Goal: Task Accomplishment & Management: Complete application form

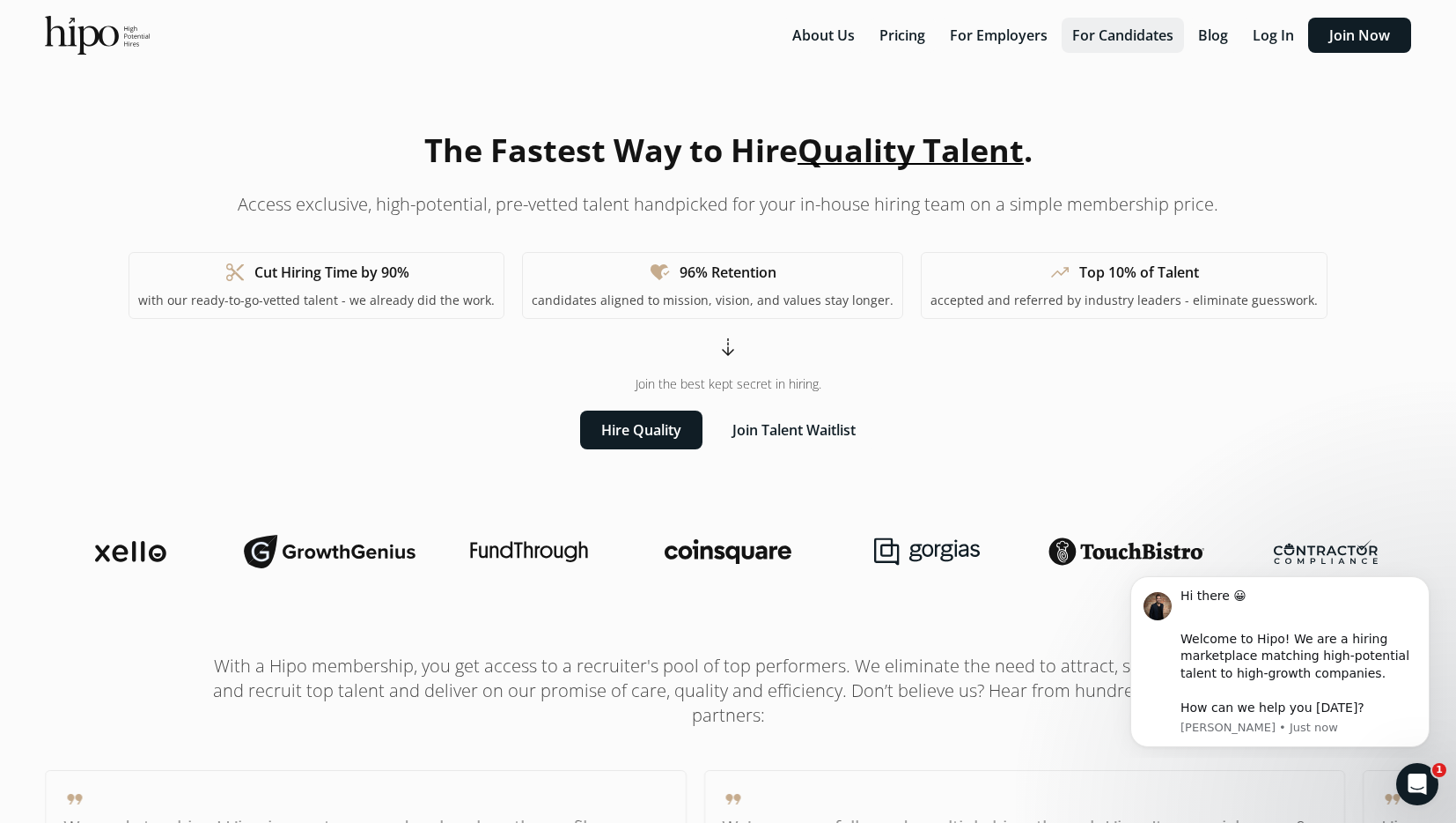
click at [1138, 51] on button "For Candidates" at bounding box center [1123, 35] width 123 height 35
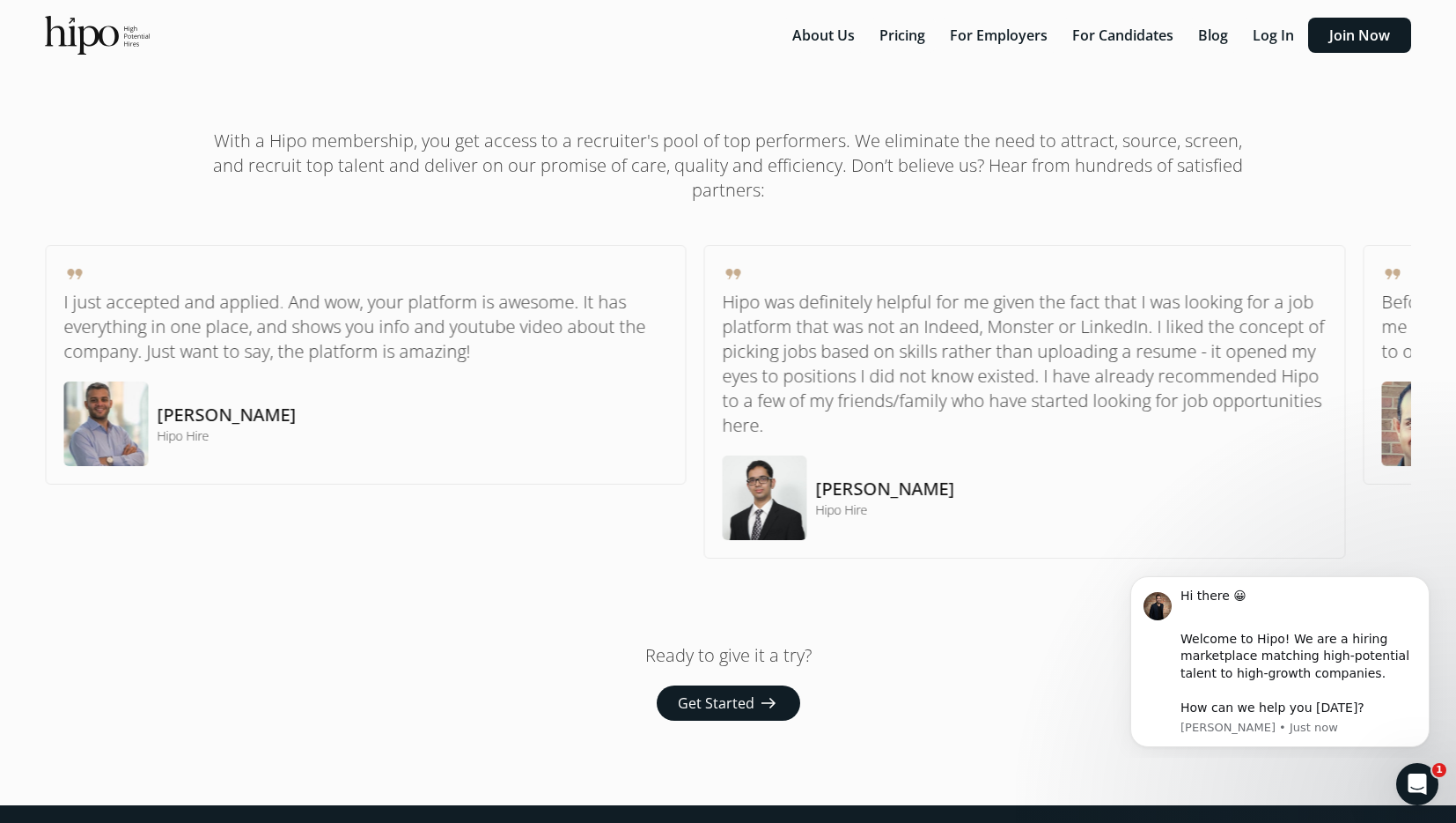
scroll to position [1352, 0]
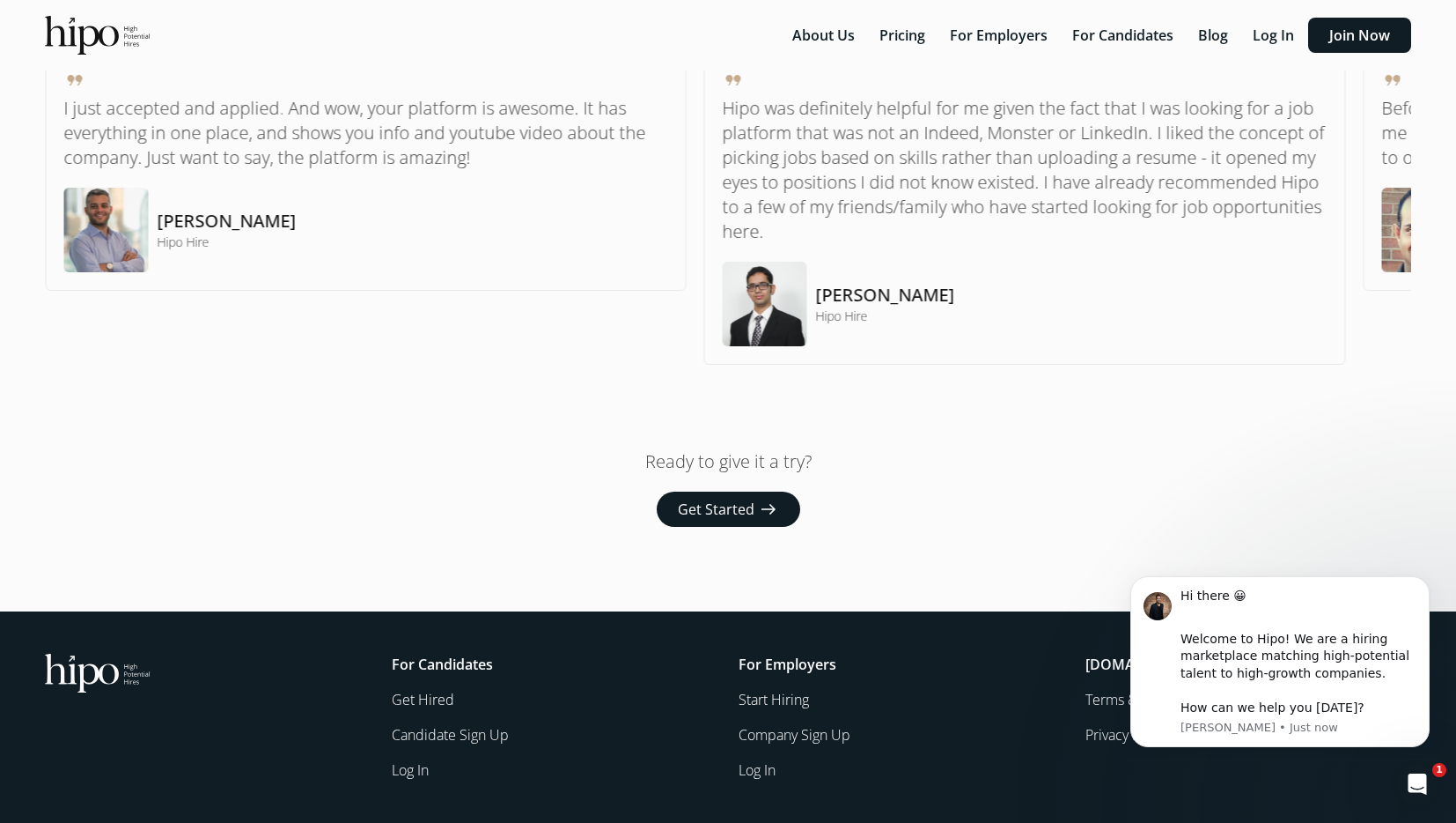
click at [715, 505] on span "Get Started" at bounding box center [715, 509] width 76 height 21
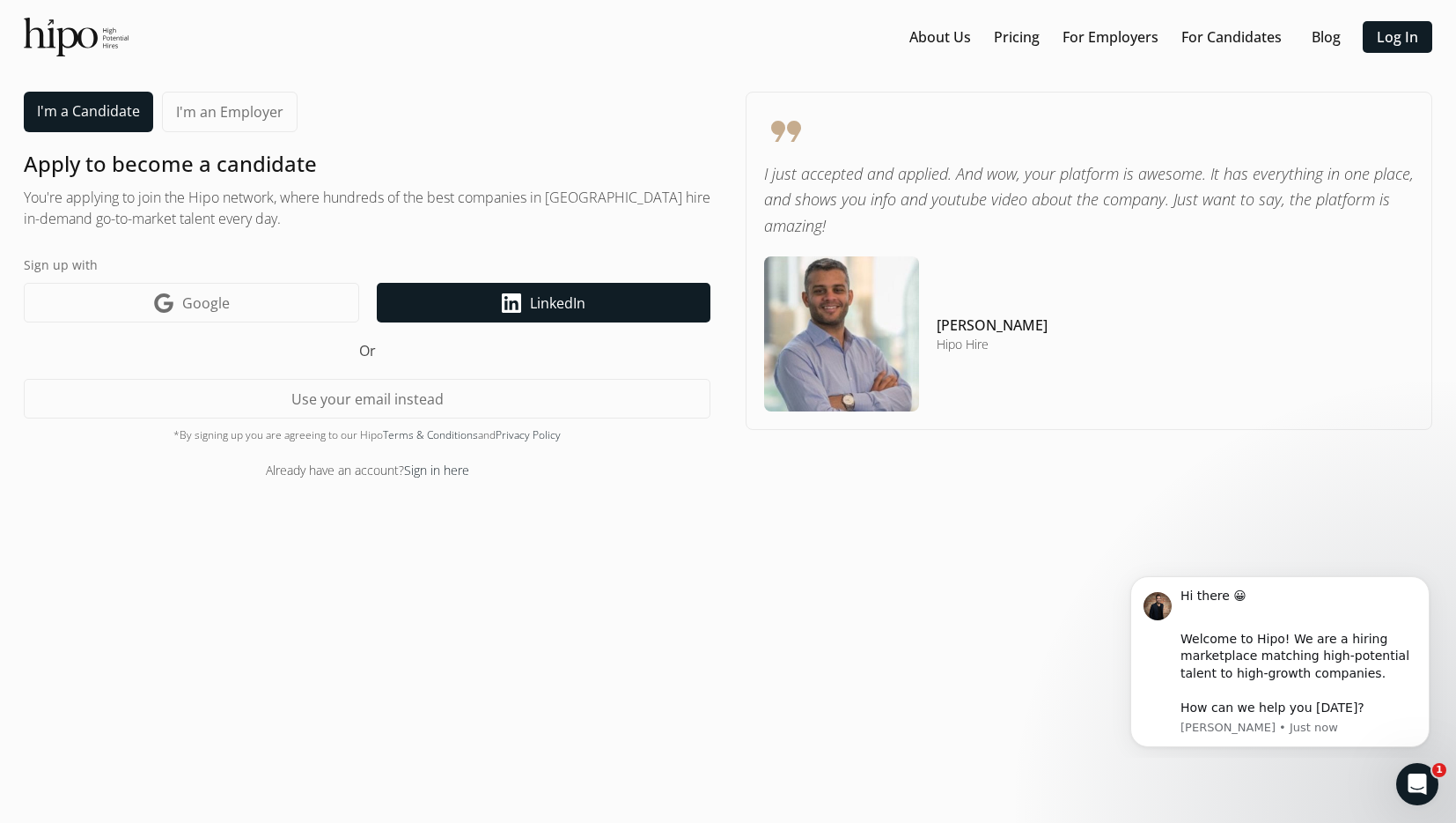
click at [532, 297] on span "LinkedIn" at bounding box center [557, 303] width 56 height 21
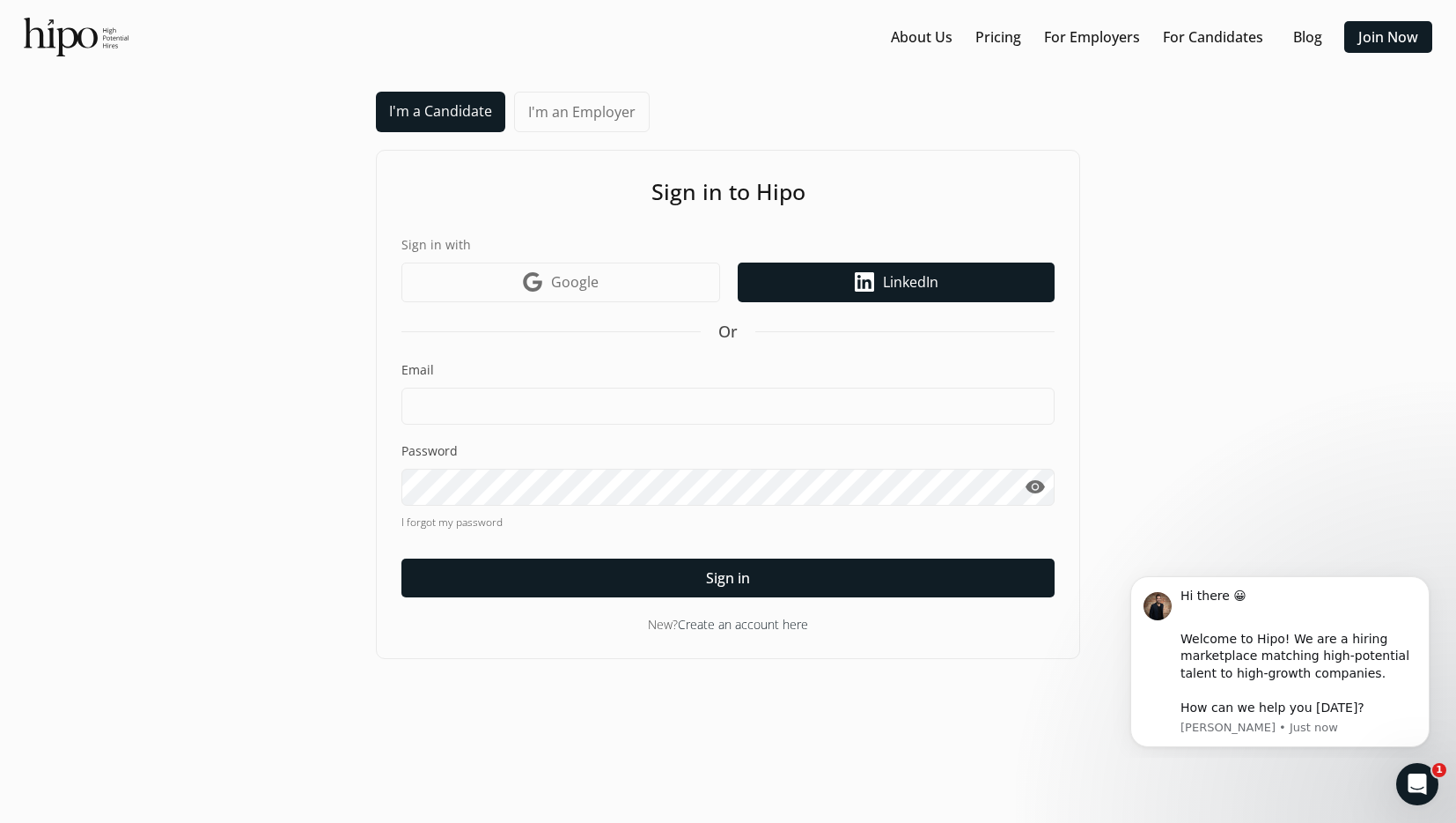
click at [777, 280] on link "LinkedIn icon LinkedIn" at bounding box center [896, 282] width 317 height 40
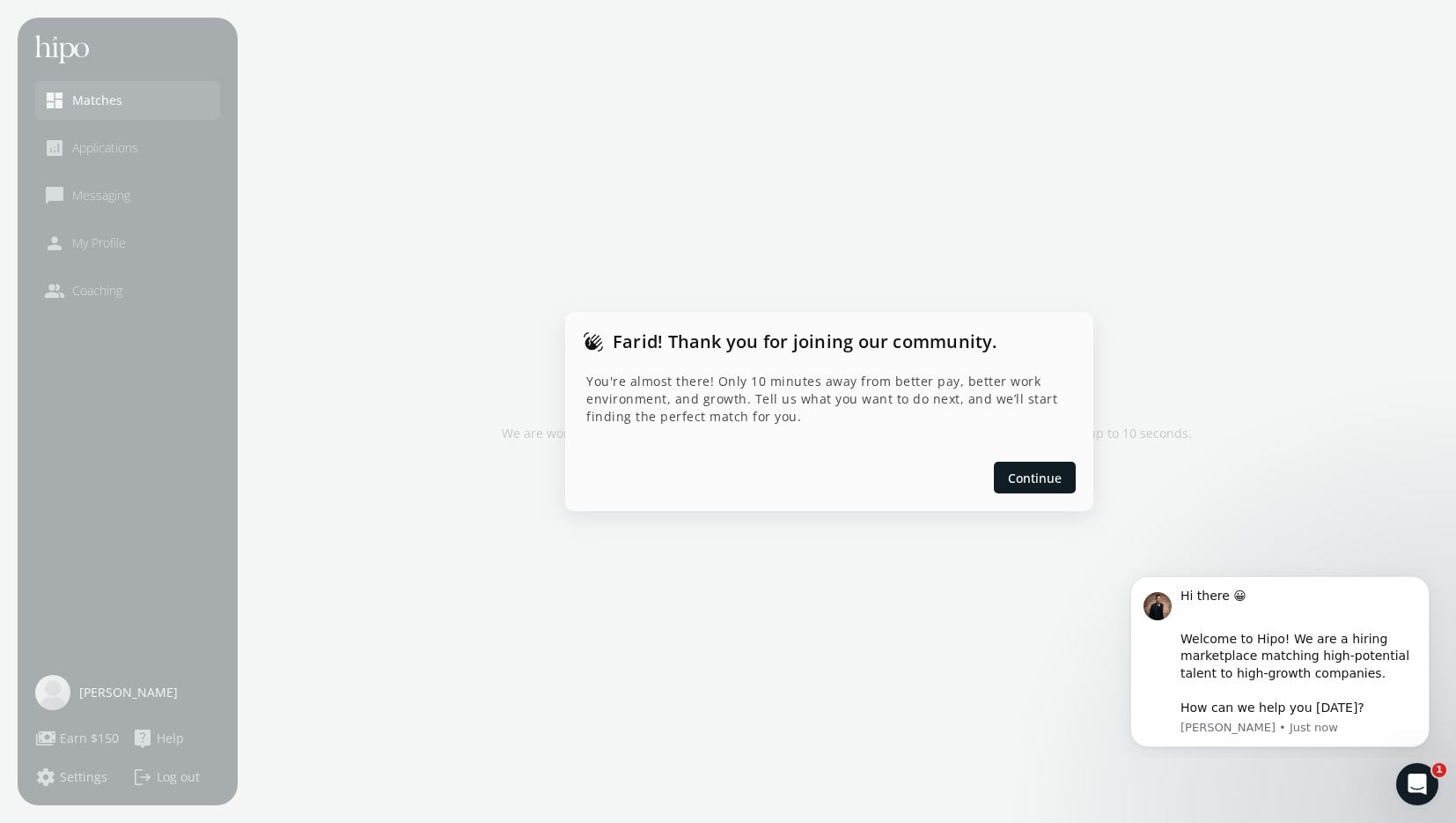
click at [666, 270] on div at bounding box center [728, 411] width 1456 height 823
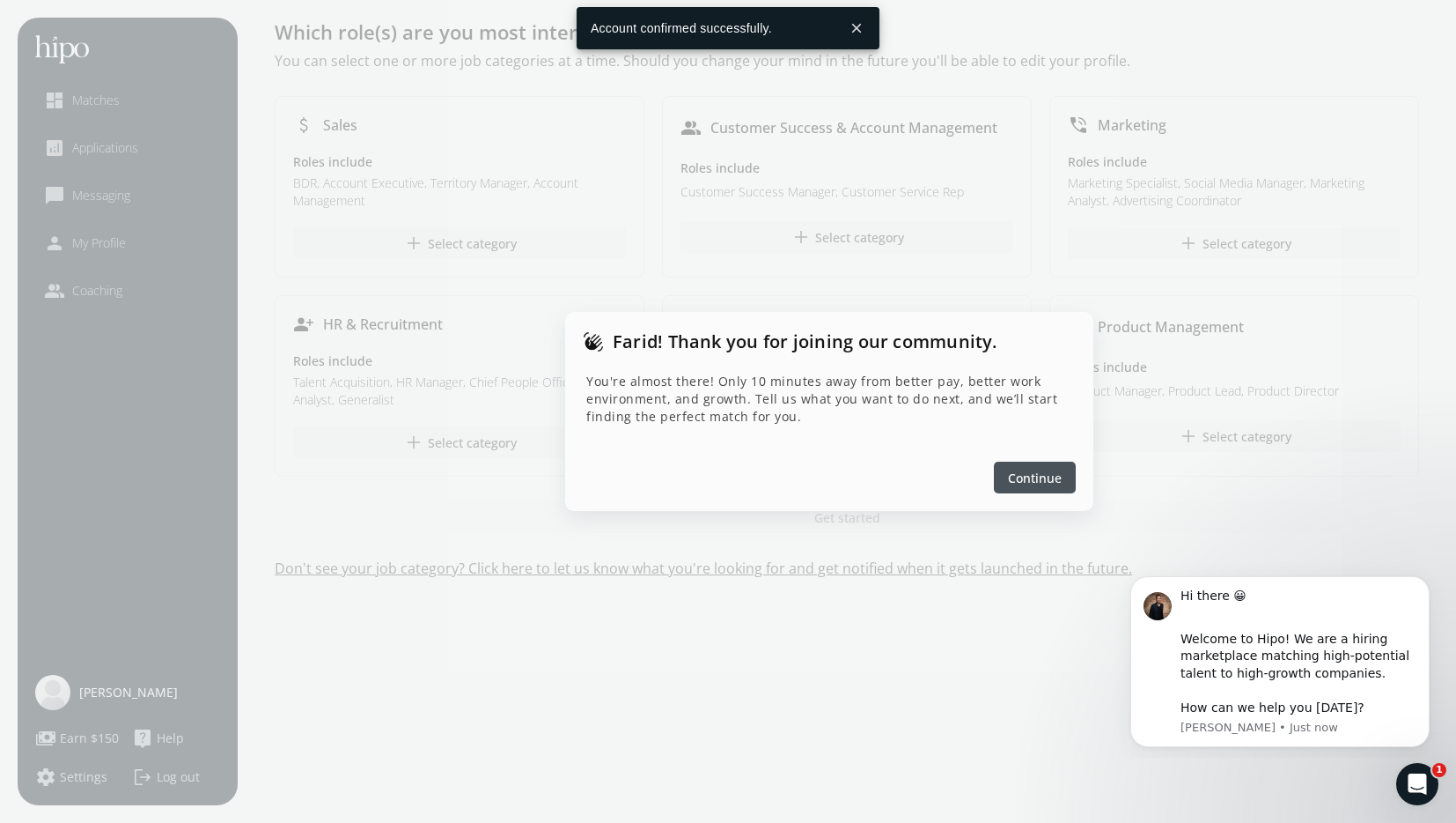
click at [1033, 478] on span "Continue" at bounding box center [1035, 478] width 54 height 19
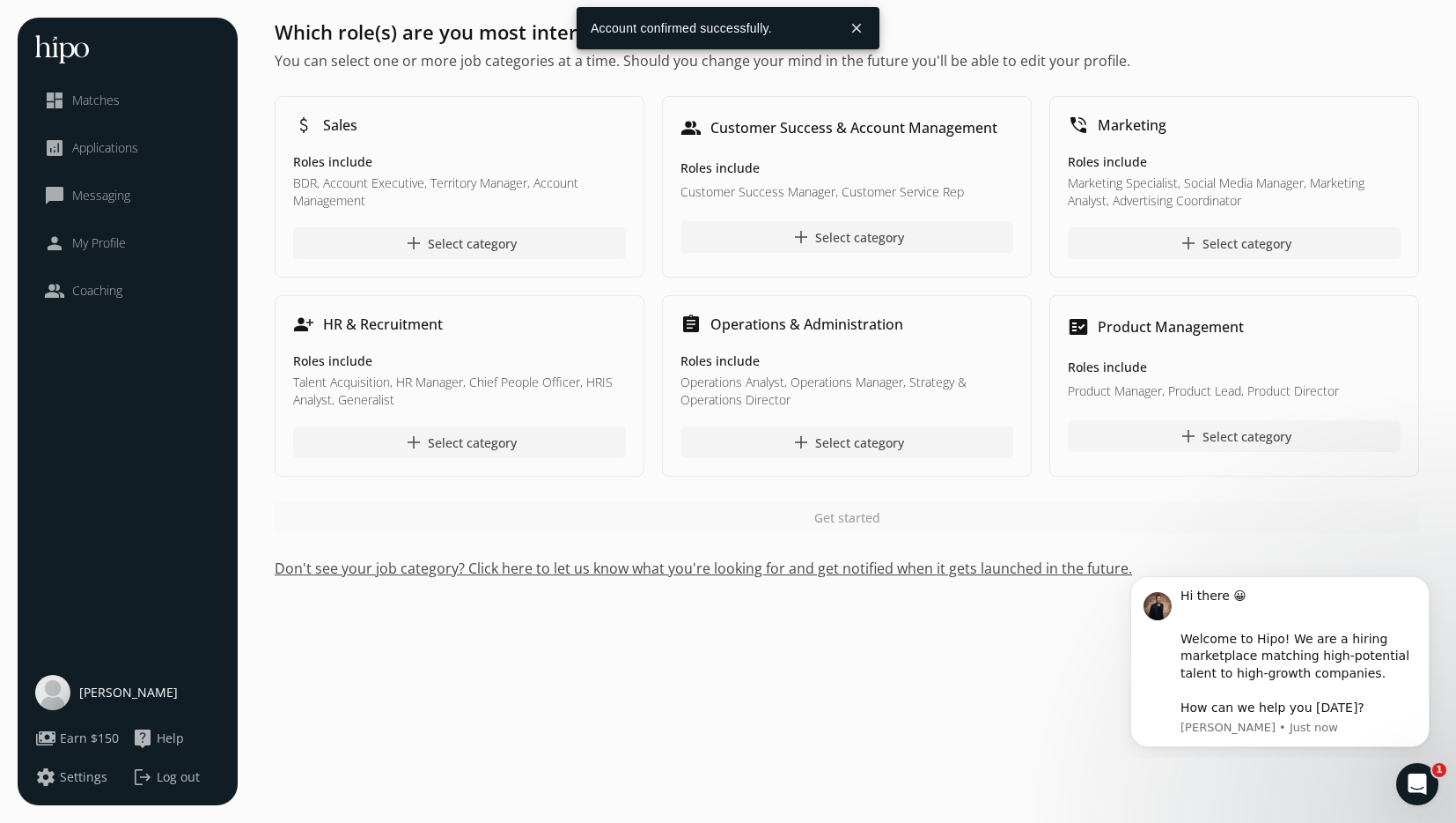
click at [780, 139] on h1 "Customer Success & Account Management" at bounding box center [854, 127] width 287 height 21
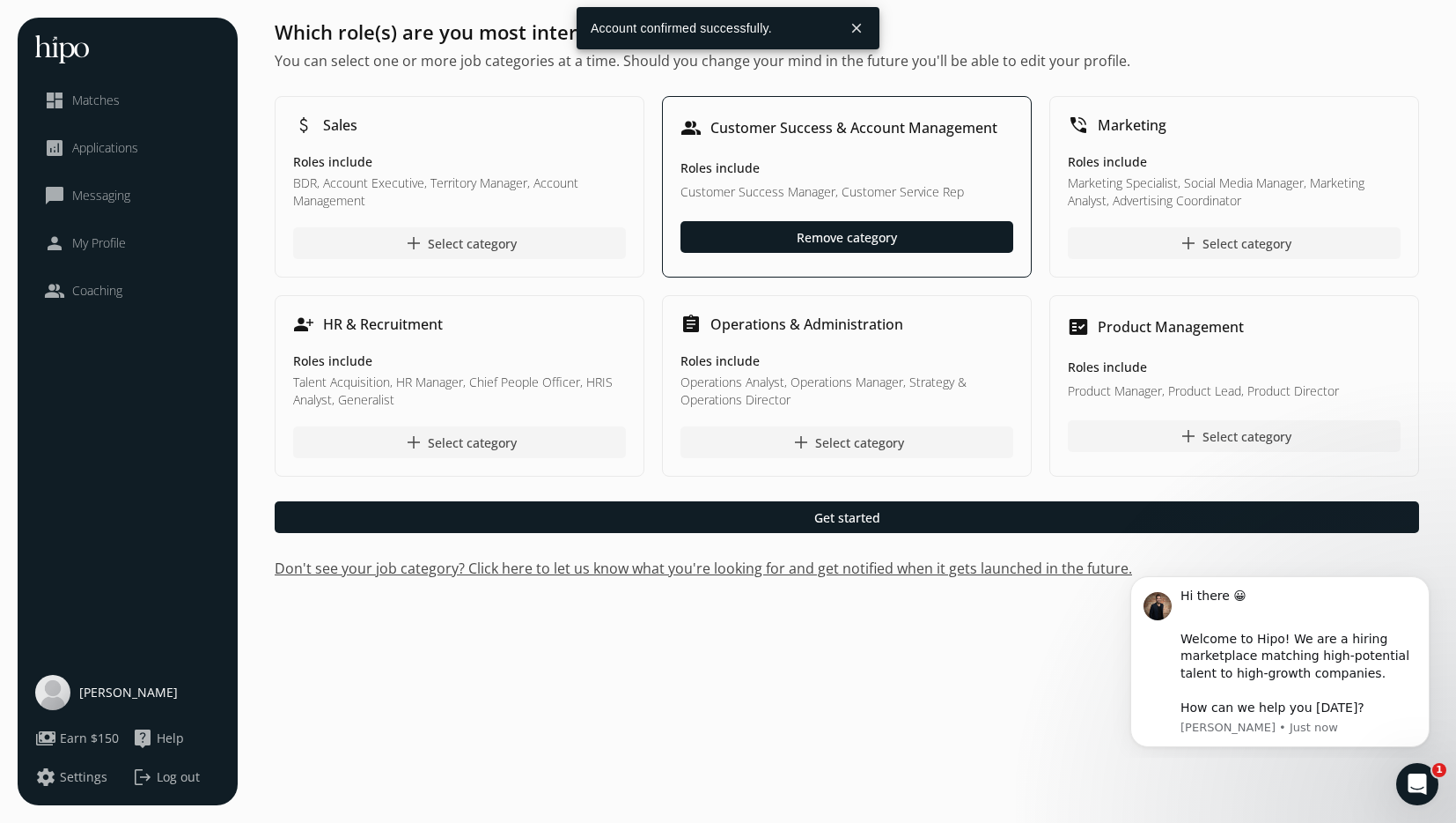
click at [780, 139] on h1 "Customer Success & Account Management" at bounding box center [854, 127] width 287 height 21
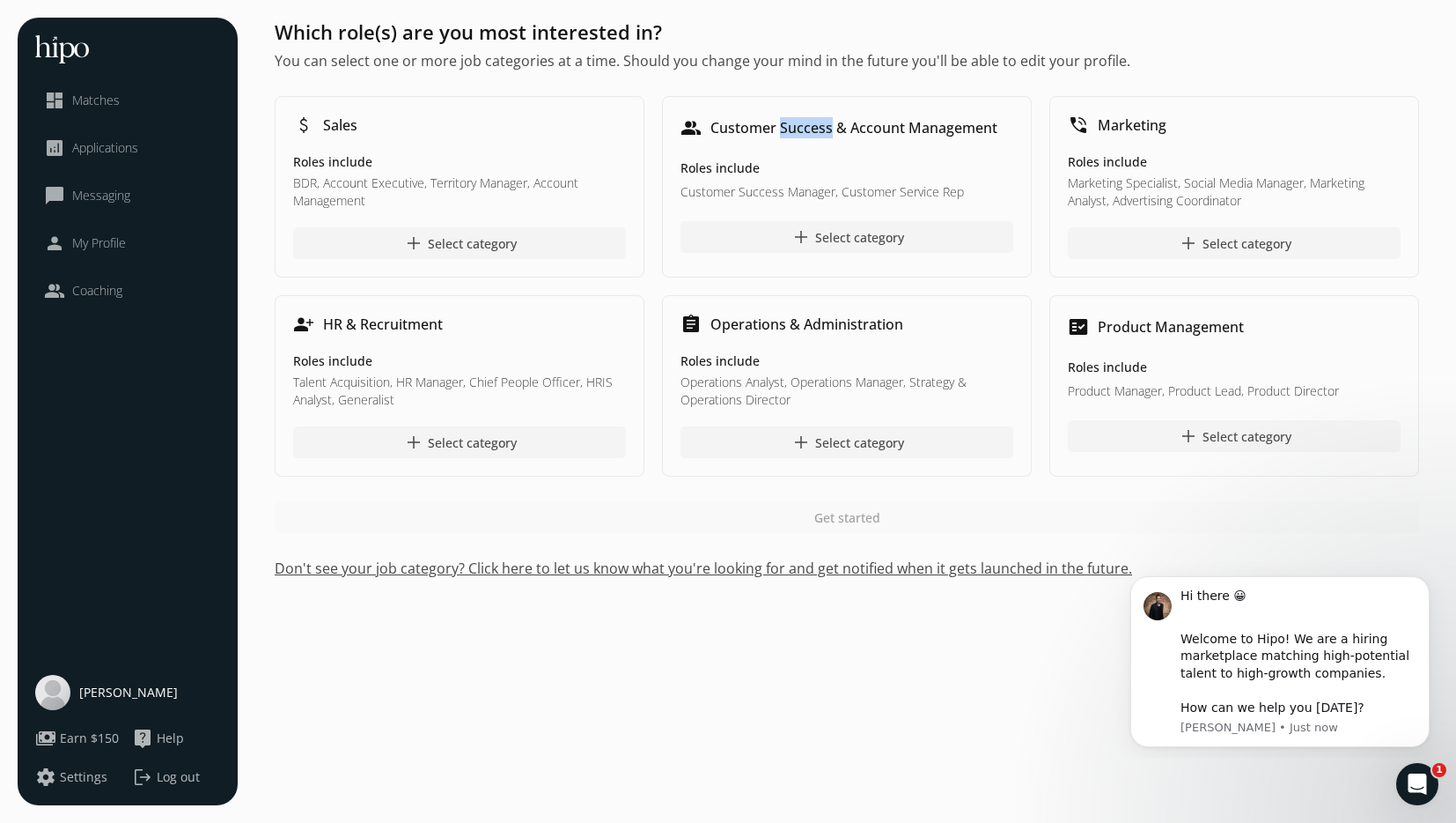
click at [780, 139] on h1 "Customer Success & Account Management" at bounding box center [854, 127] width 287 height 21
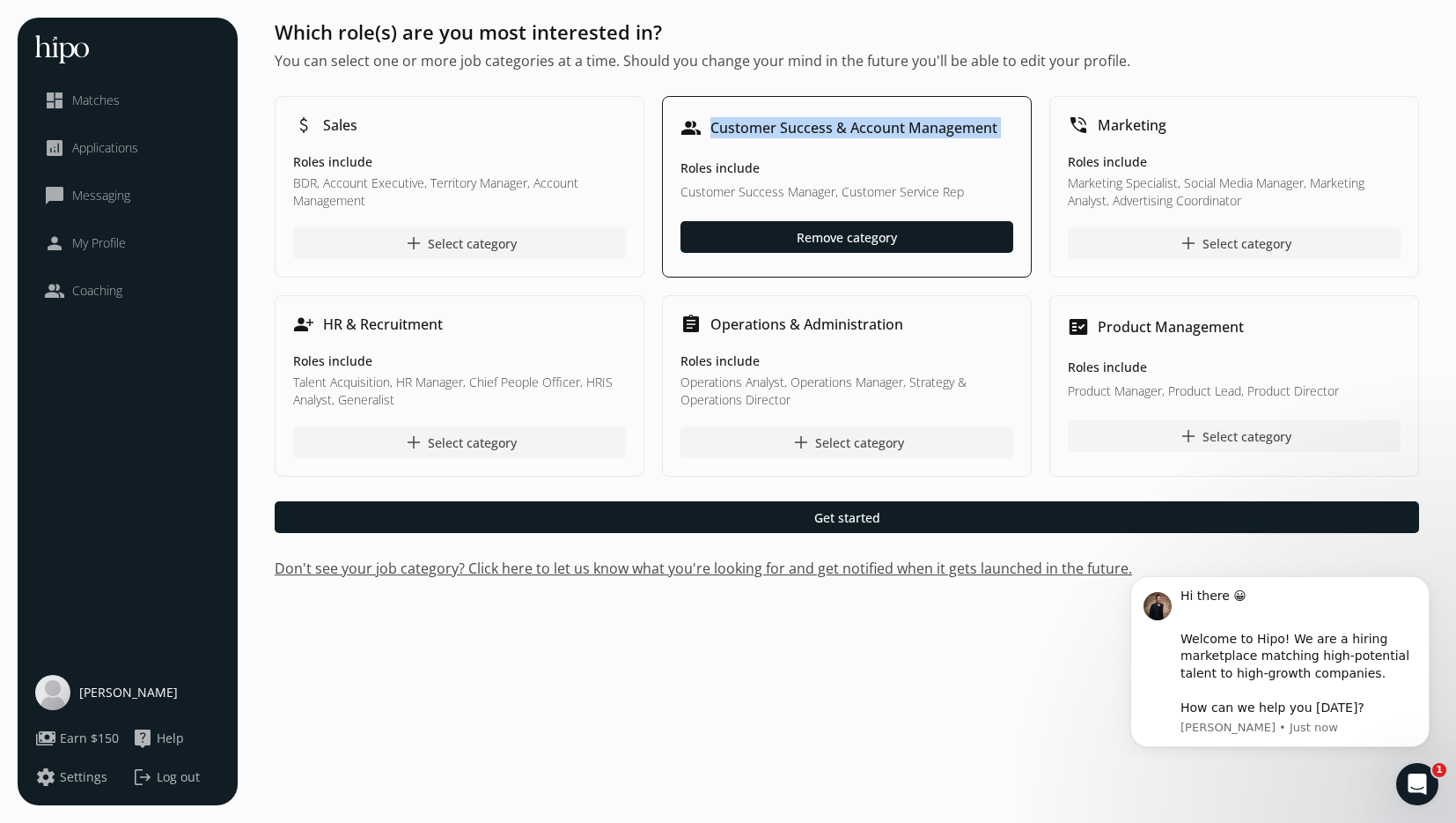
click at [780, 139] on h1 "Customer Success & Account Management" at bounding box center [854, 127] width 287 height 21
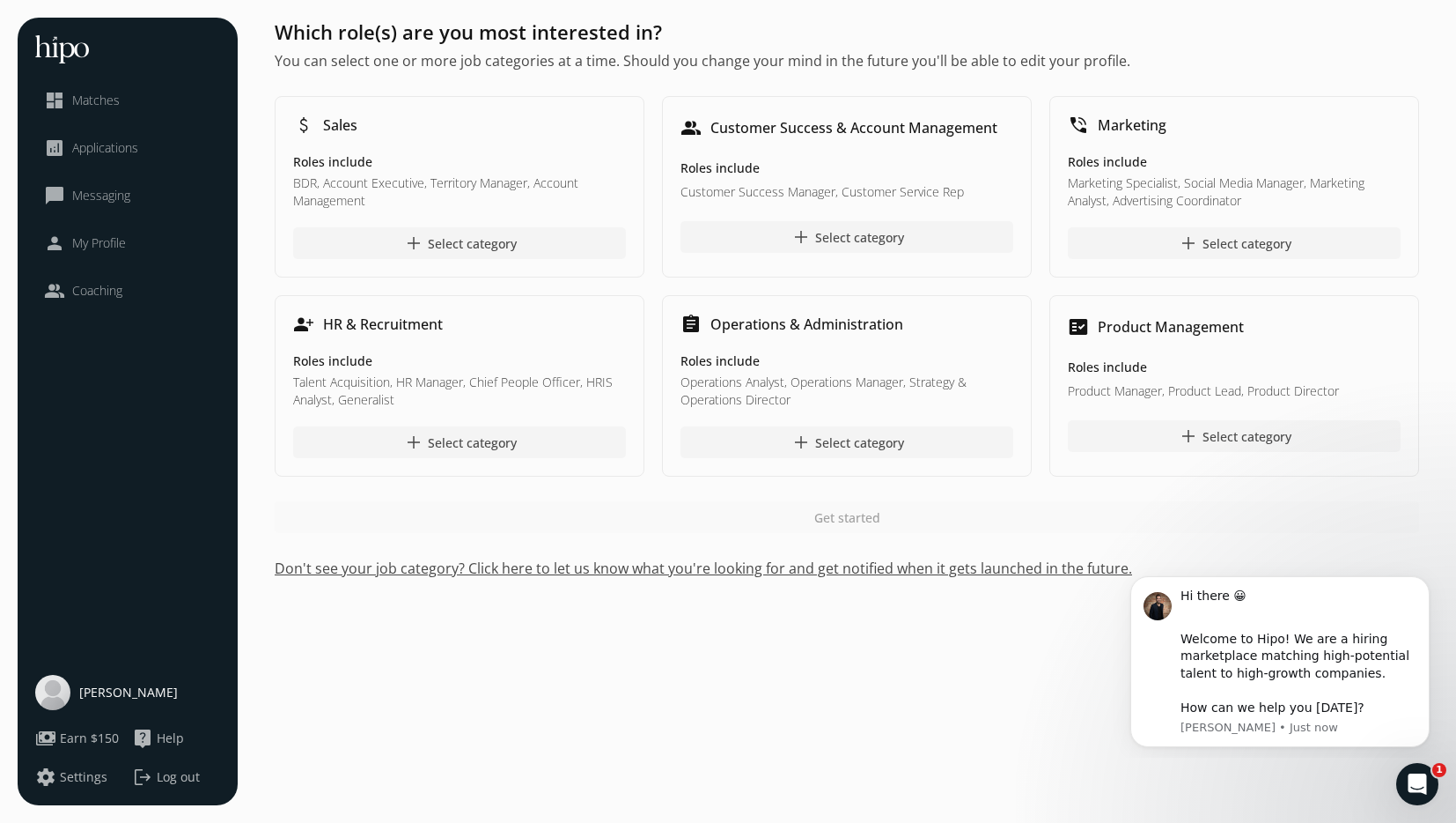
click at [498, 568] on button "Don't see your job category? Click here to let us know what you're looking for …" at bounding box center [846, 568] width 1144 height 21
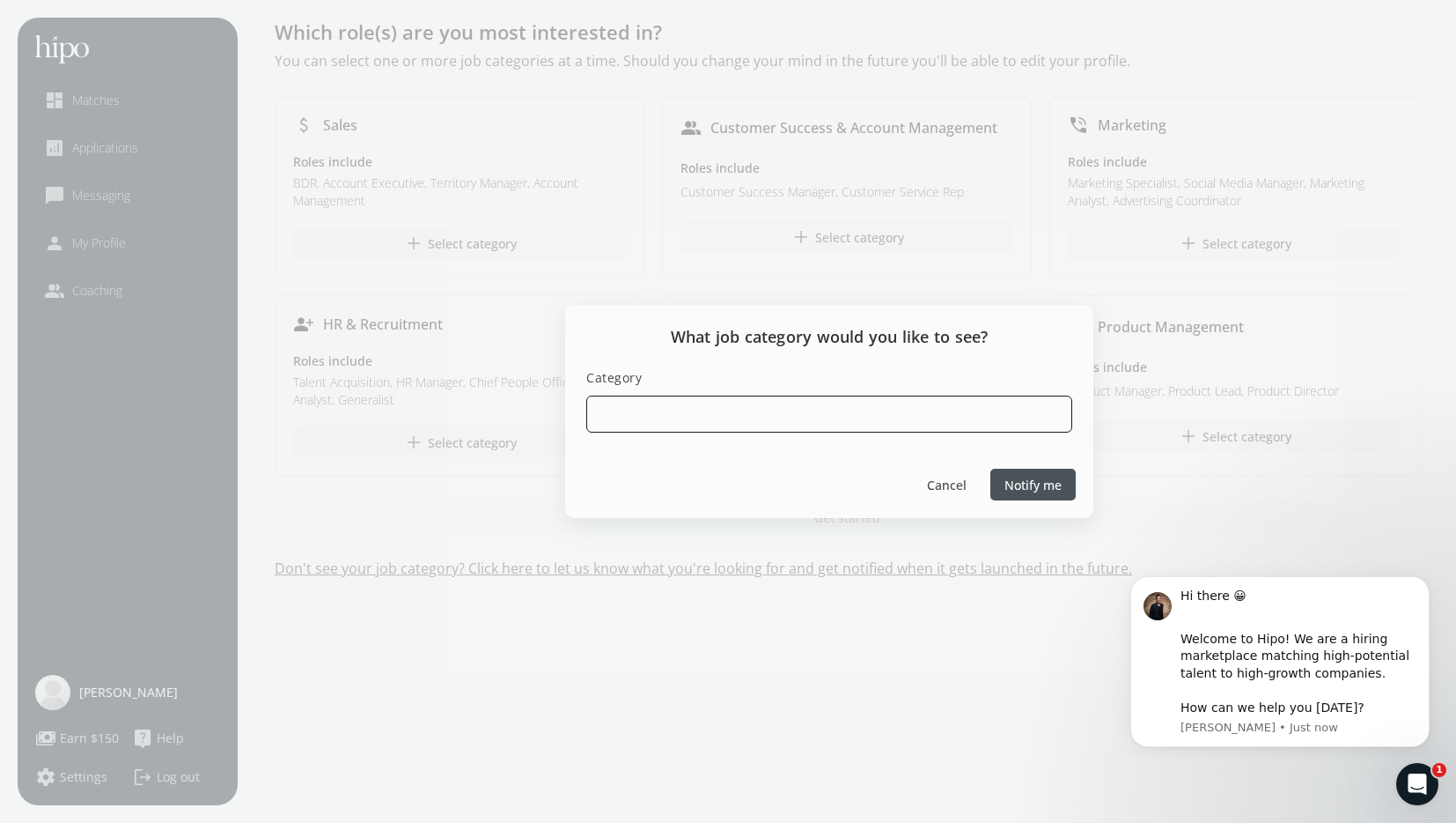
click at [622, 430] on input at bounding box center [829, 413] width 486 height 37
type input "Cloud Engineering roles"
click at [1024, 488] on span "Notify me" at bounding box center [1033, 485] width 57 height 19
